Goal: Navigation & Orientation: Find specific page/section

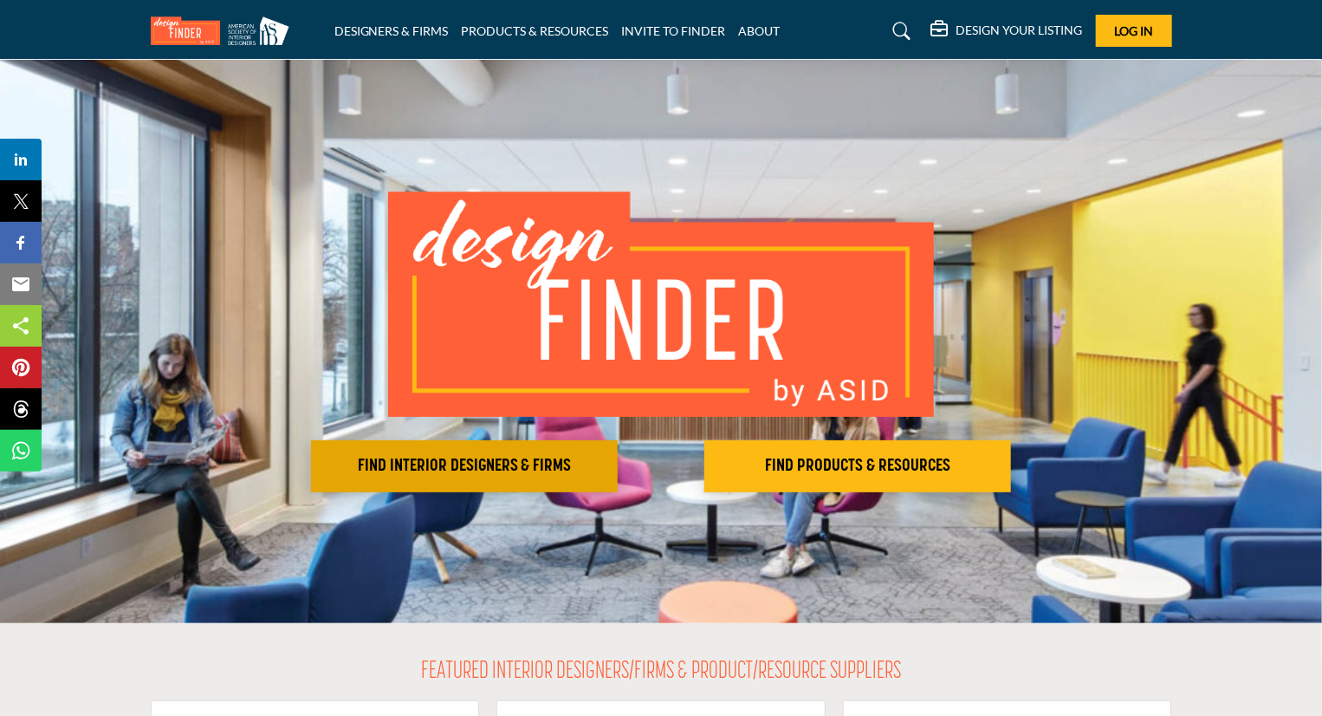
click at [489, 462] on h2 "FIND INTERIOR DESIGNERS & FIRMS" at bounding box center [464, 466] width 296 height 21
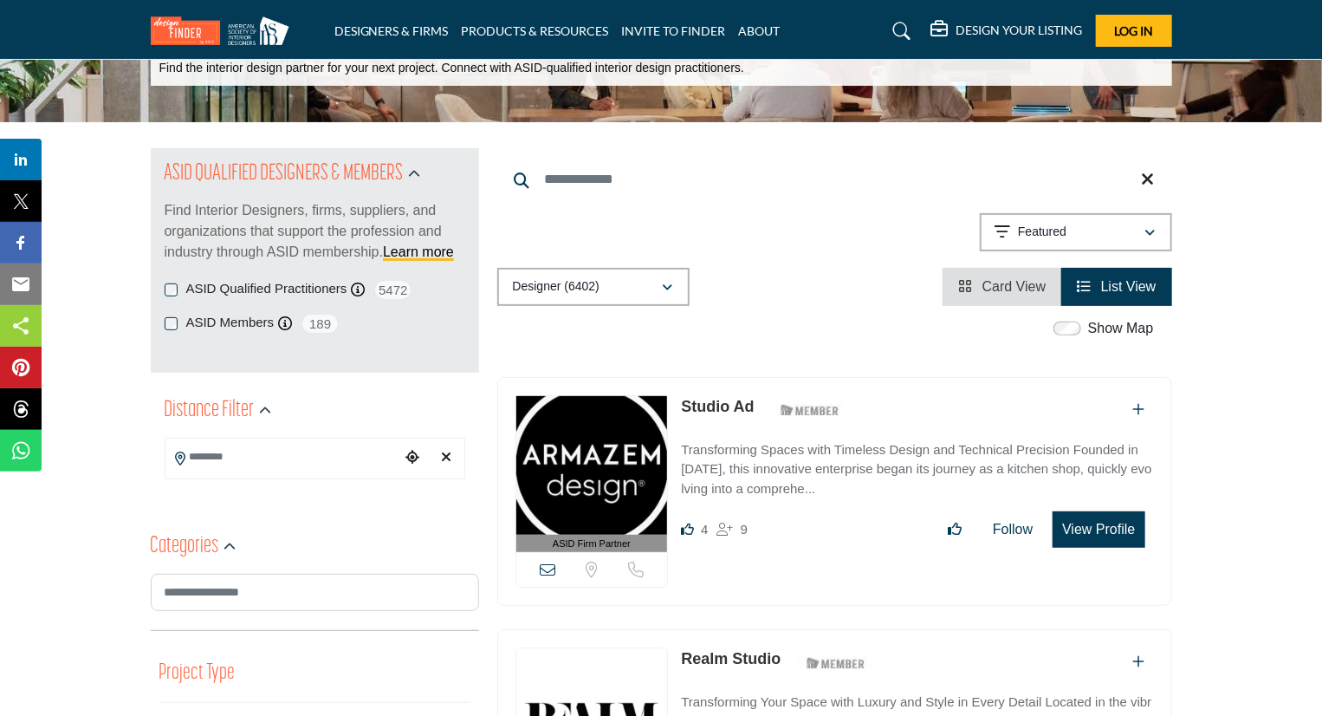
scroll to position [139, 0]
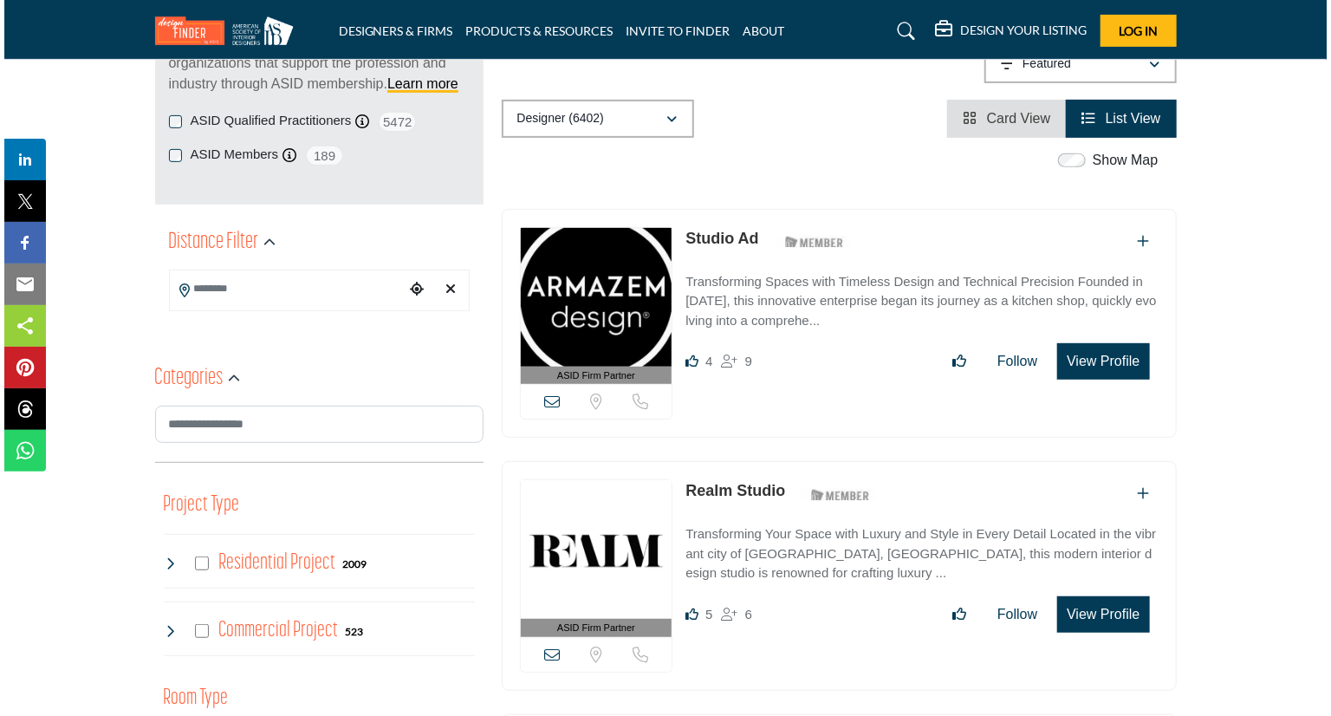
scroll to position [265, 0]
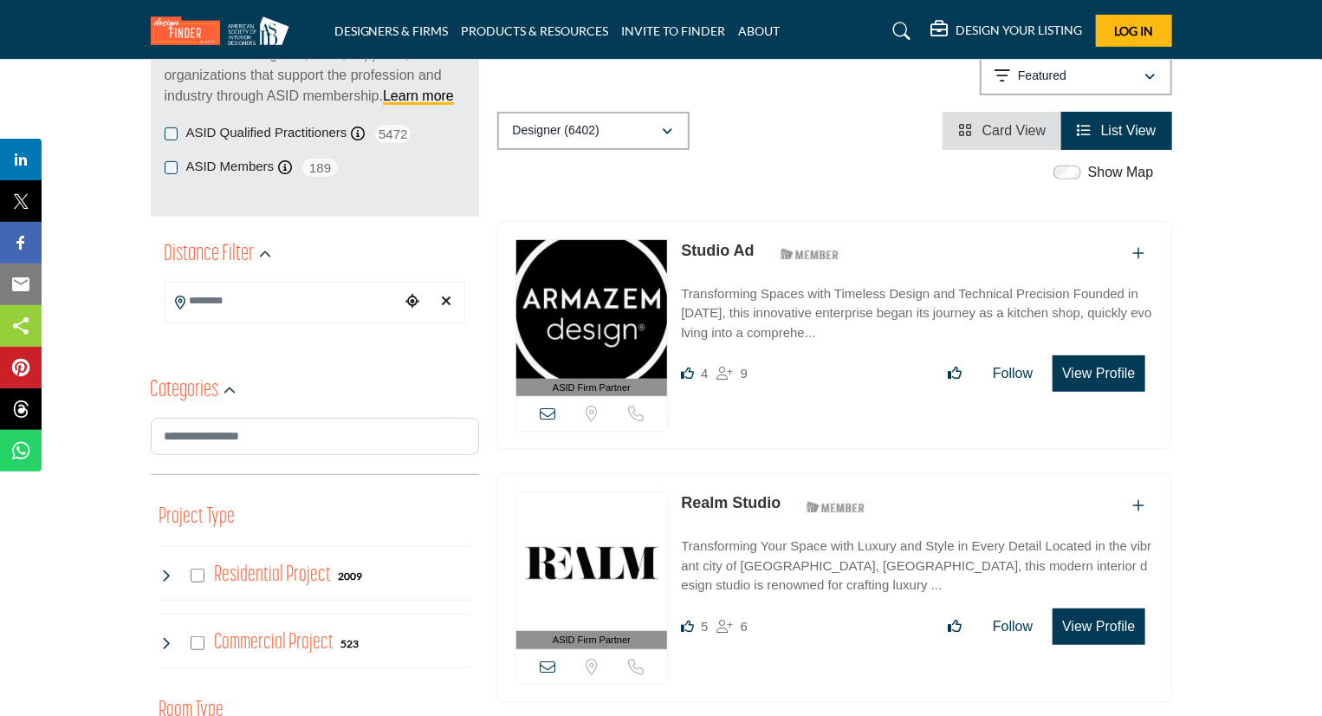
click at [1075, 373] on button "View Profile" at bounding box center [1099, 373] width 92 height 36
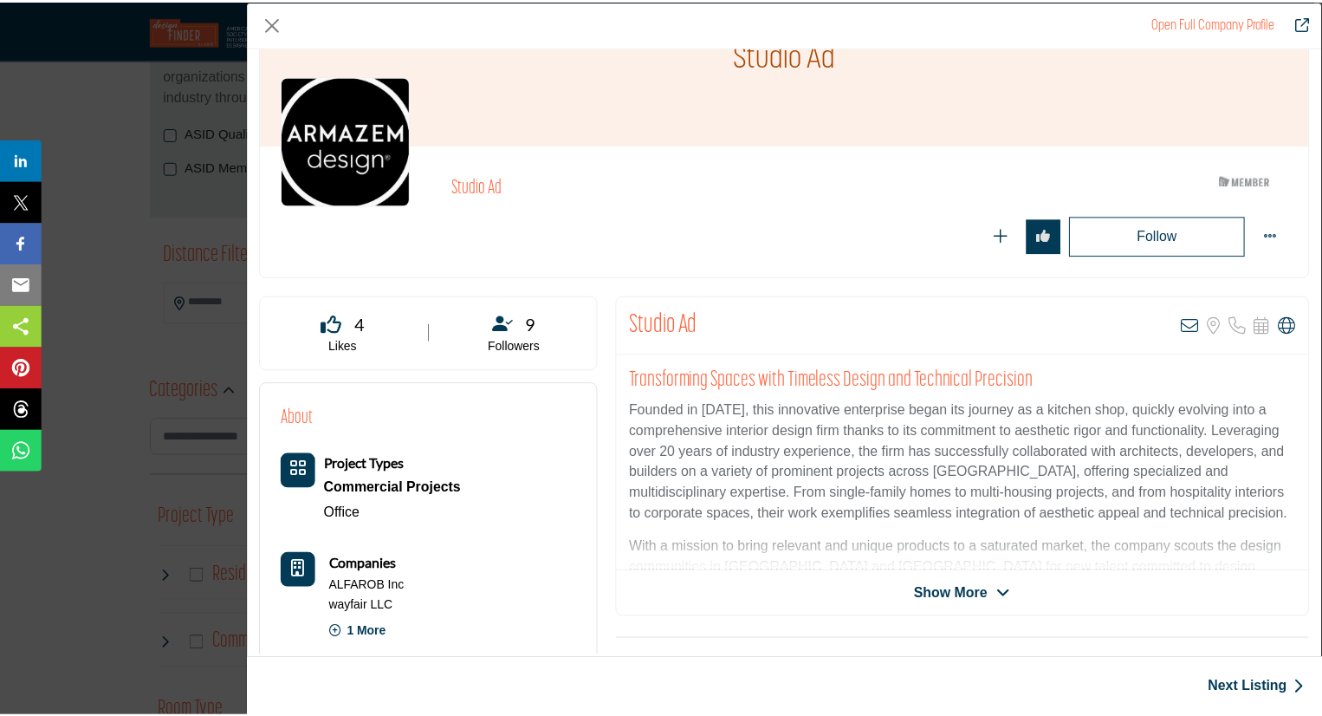
scroll to position [0, 0]
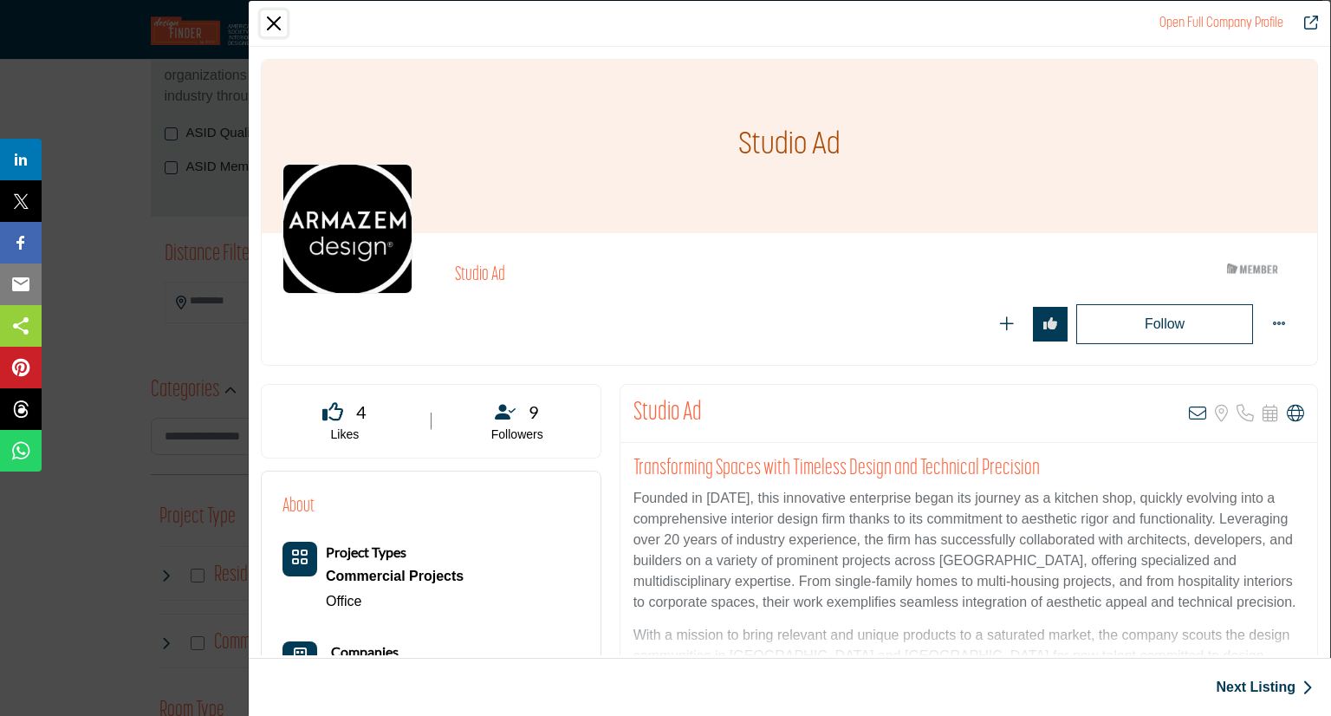
click at [276, 16] on button "Close" at bounding box center [274, 23] width 26 height 26
